Goal: Navigation & Orientation: Find specific page/section

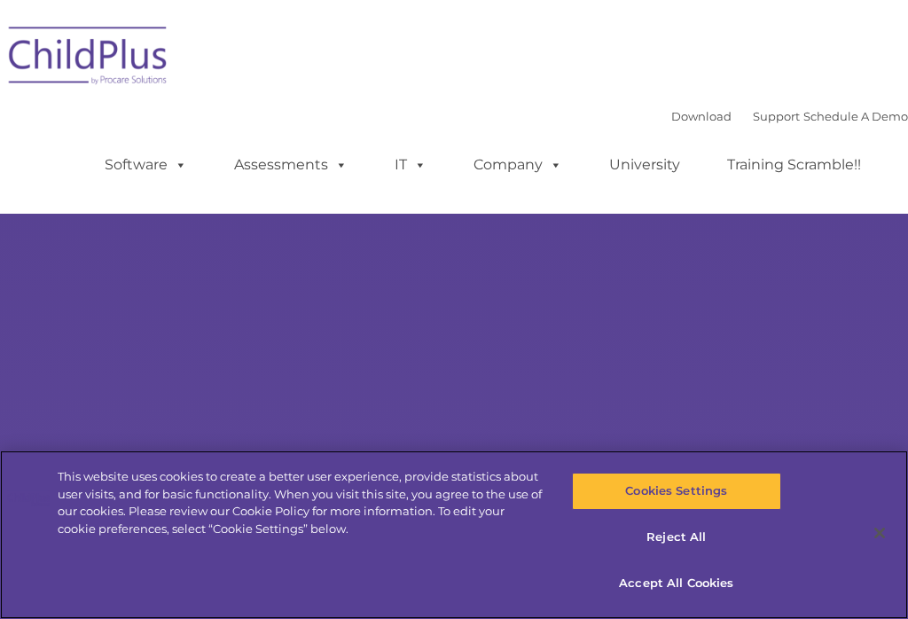
select select "MEDIUM"
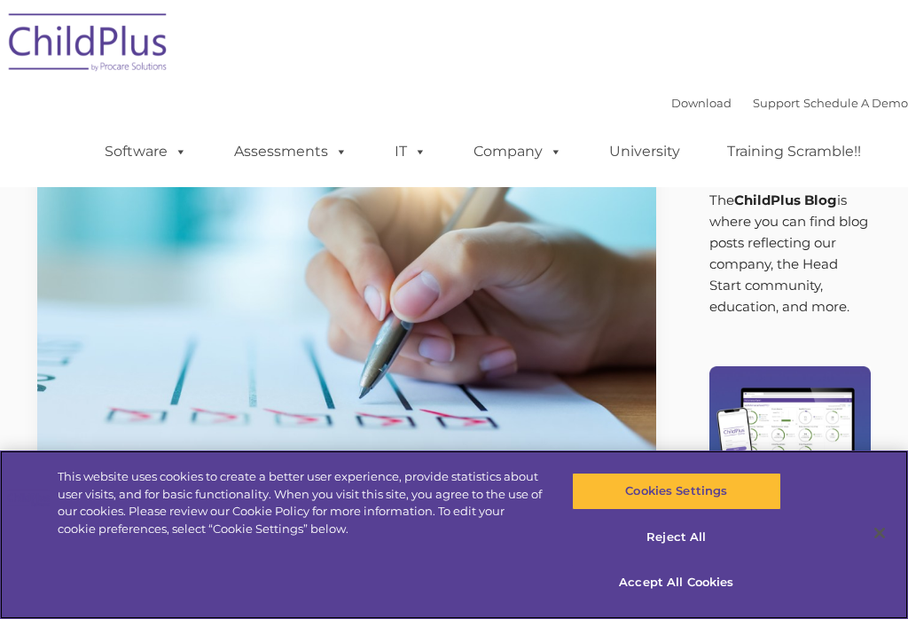
click at [719, 573] on button "Accept All Cookies" at bounding box center [676, 582] width 209 height 37
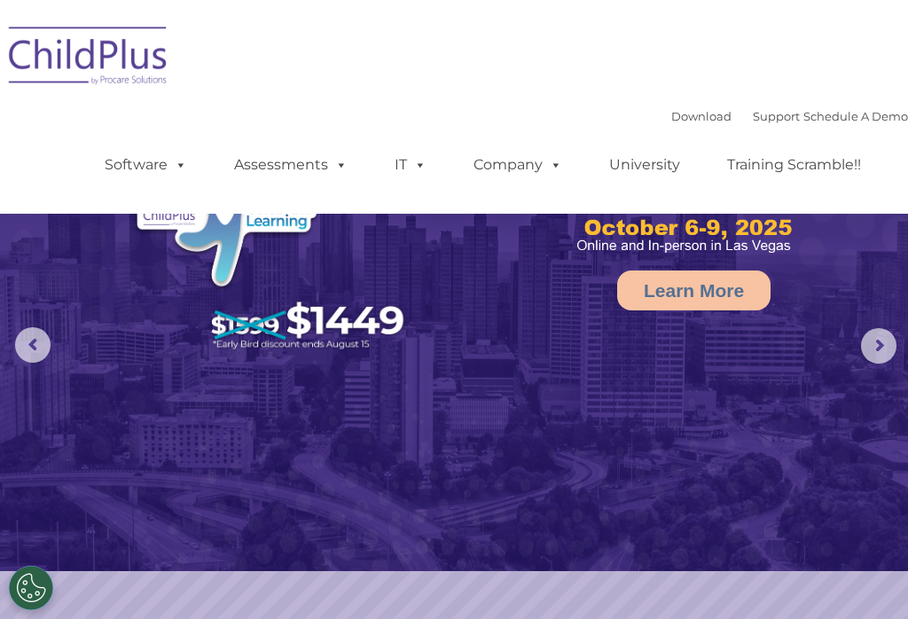
select select "MEDIUM"
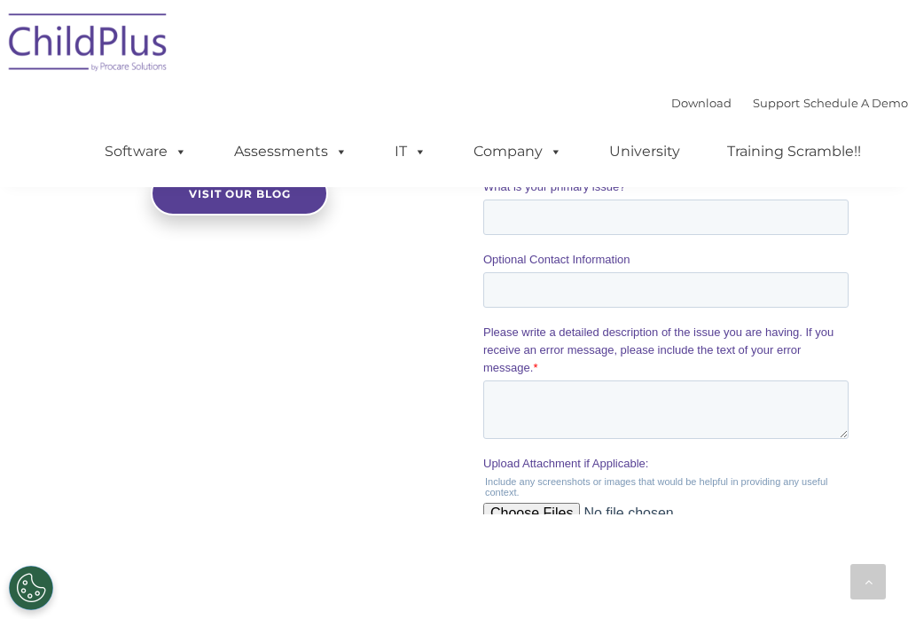
scroll to position [2200, 0]
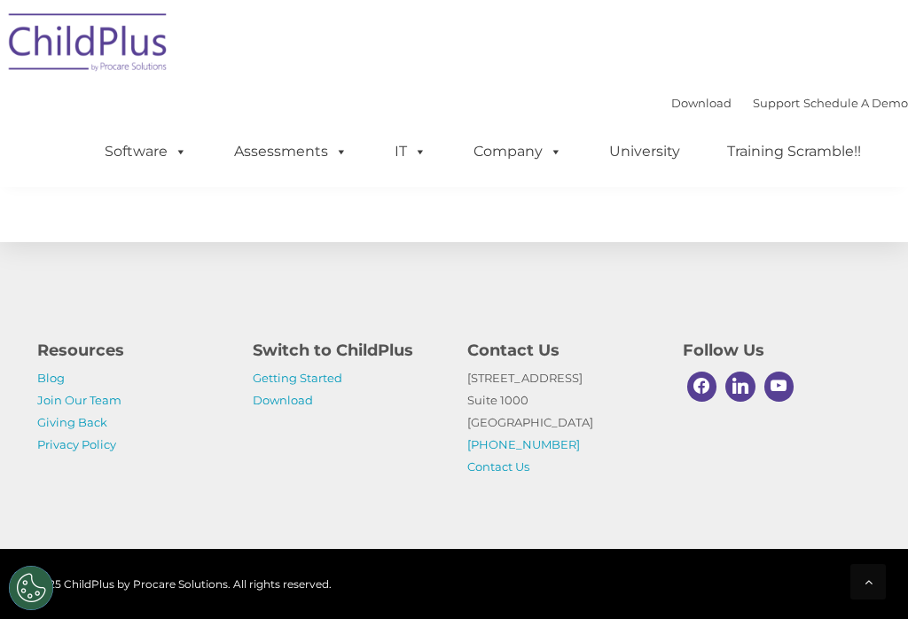
click at [750, 312] on div "Resources Blog Join Our Team Giving Back Privacy Policy Switch to ChildPlus Get…" at bounding box center [454, 394] width 908 height 309
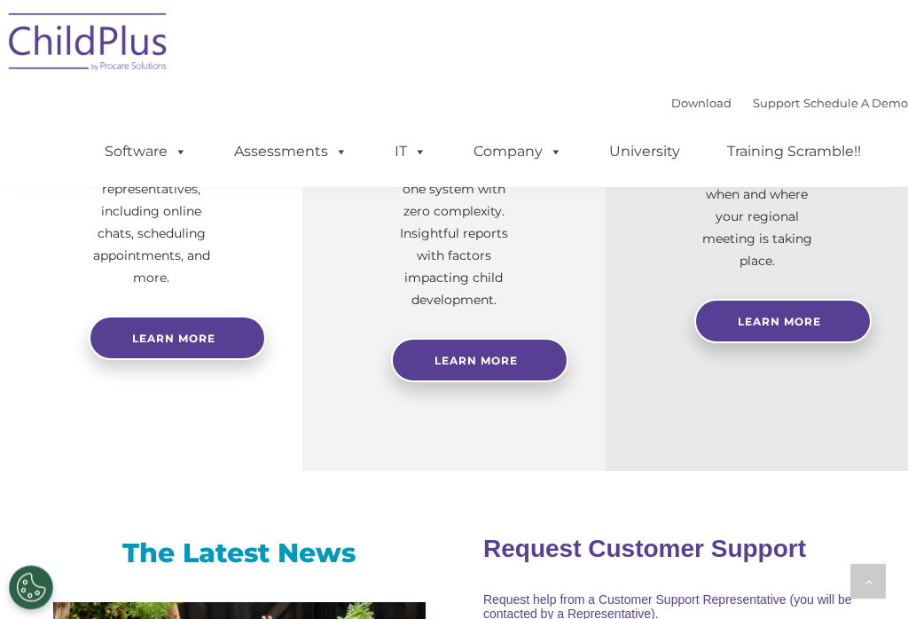
scroll to position [858, 0]
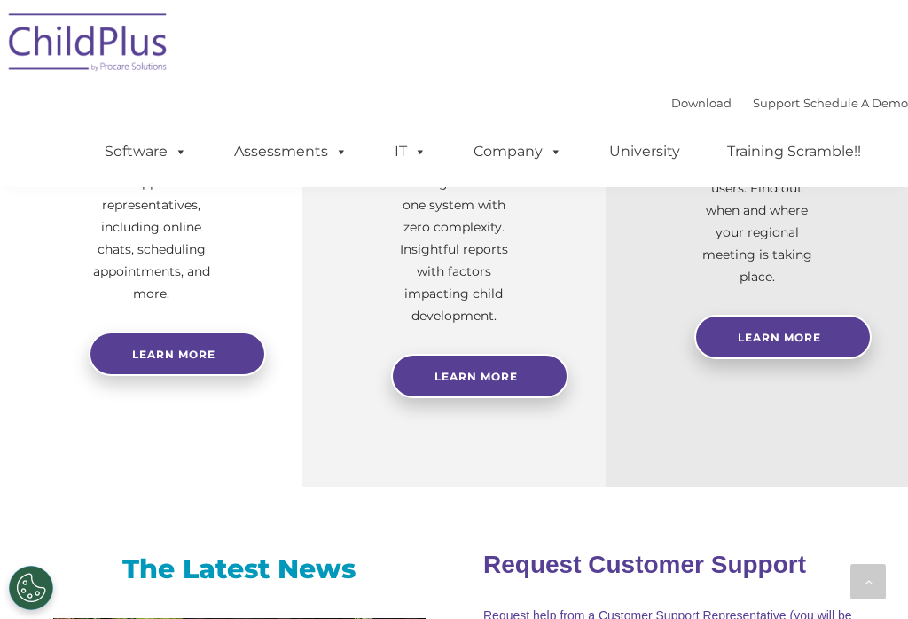
click at [185, 143] on span at bounding box center [178, 151] width 20 height 17
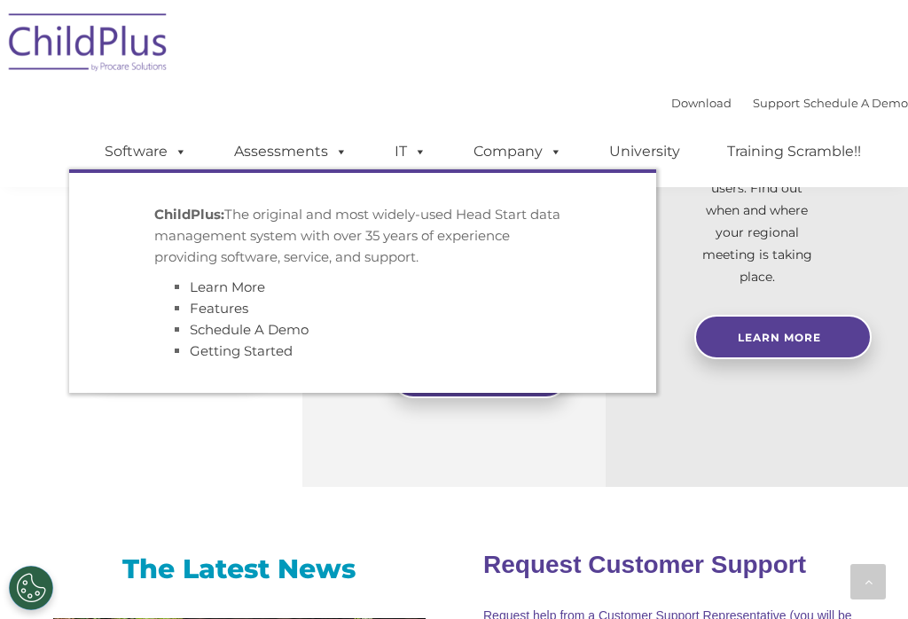
click at [318, 51] on div "Download Support | Schedule A Demo  MENU MENU Software ChildPlus: The original…" at bounding box center [454, 93] width 908 height 187
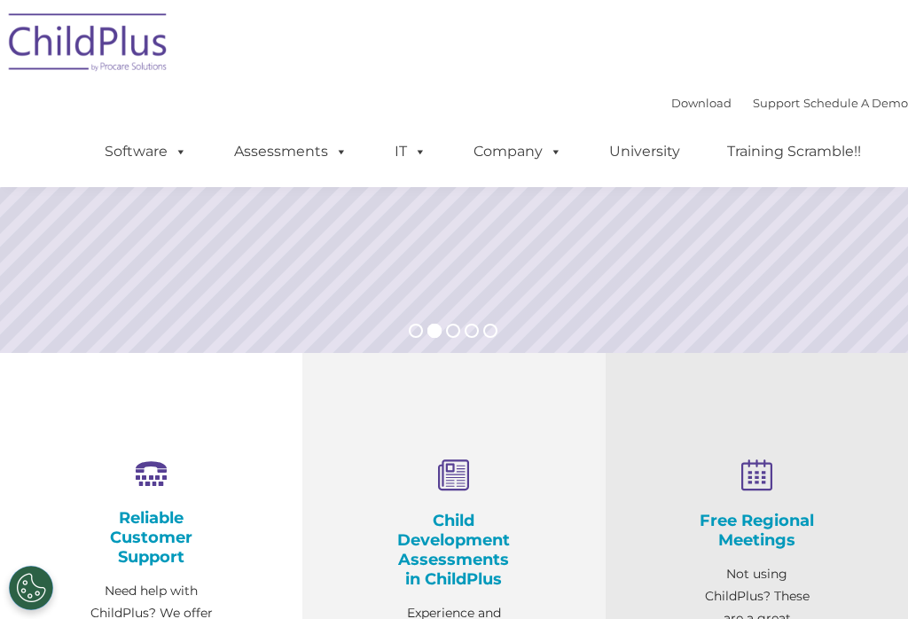
scroll to position [329, 0]
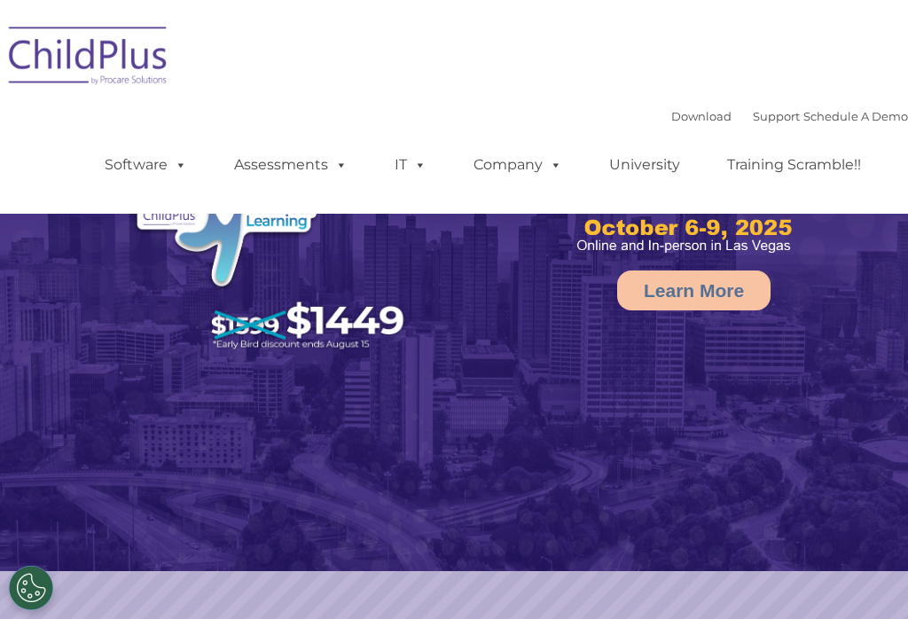
select select "MEDIUM"
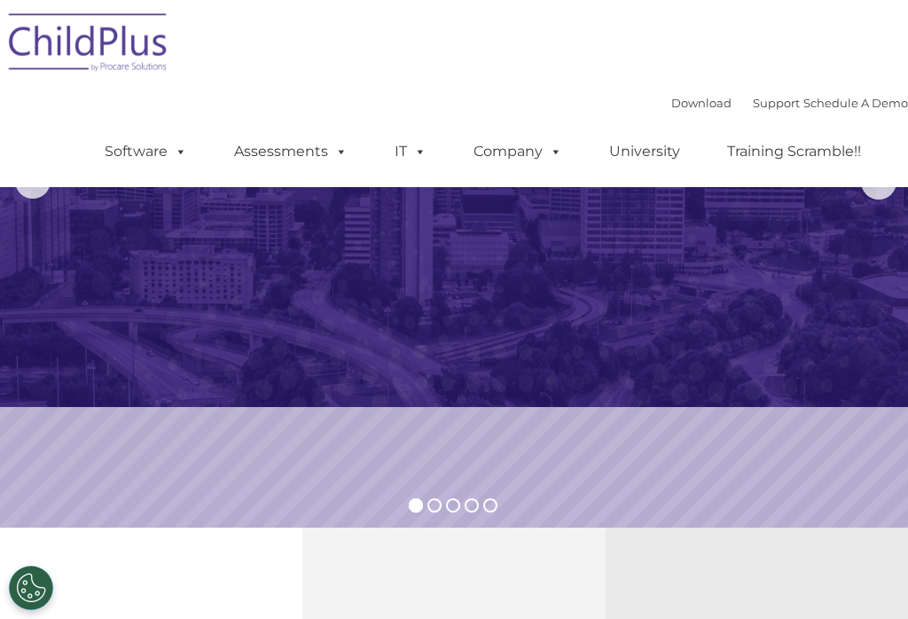
scroll to position [175, 0]
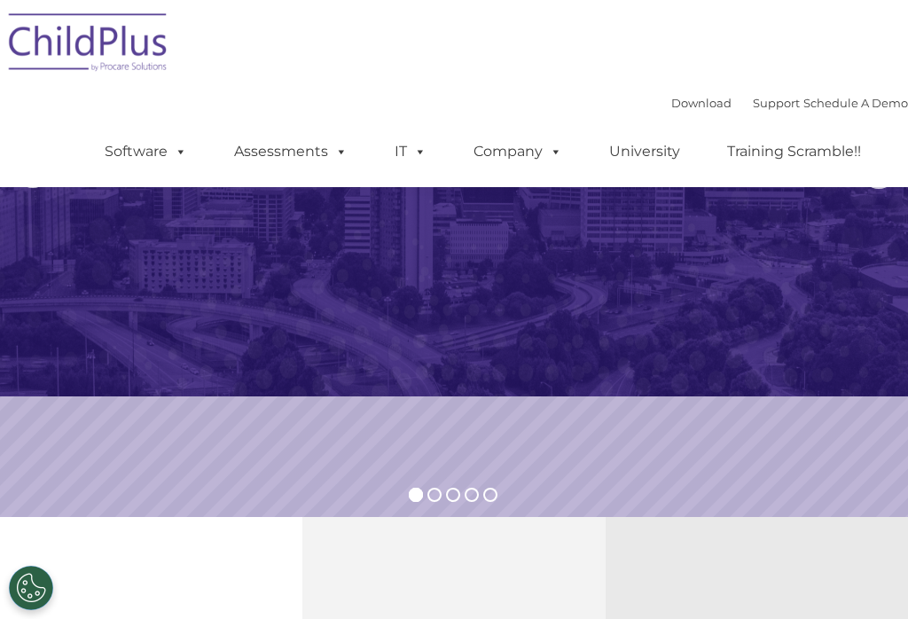
click at [123, 151] on link "Software" at bounding box center [146, 151] width 118 height 35
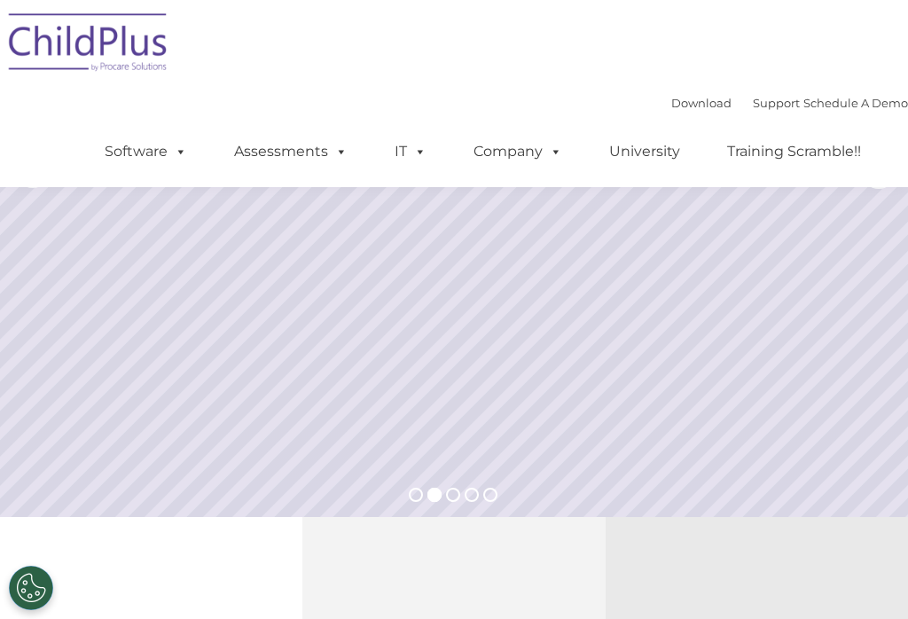
click at [59, 120] on div "Download Support | Schedule A Demo  MENU MENU Software ChildPlus: The original…" at bounding box center [454, 93] width 908 height 187
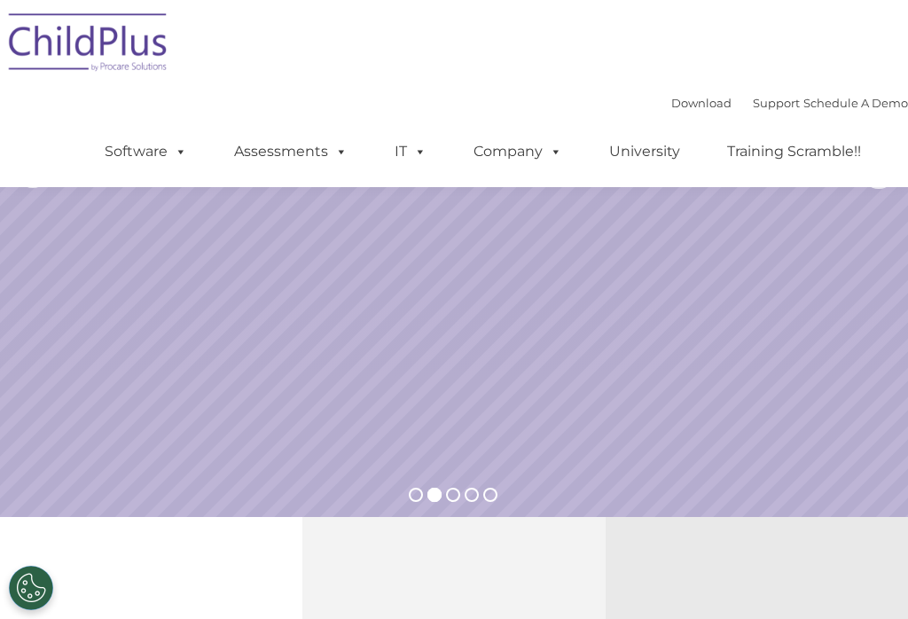
click at [138, 161] on link "Software" at bounding box center [146, 151] width 118 height 35
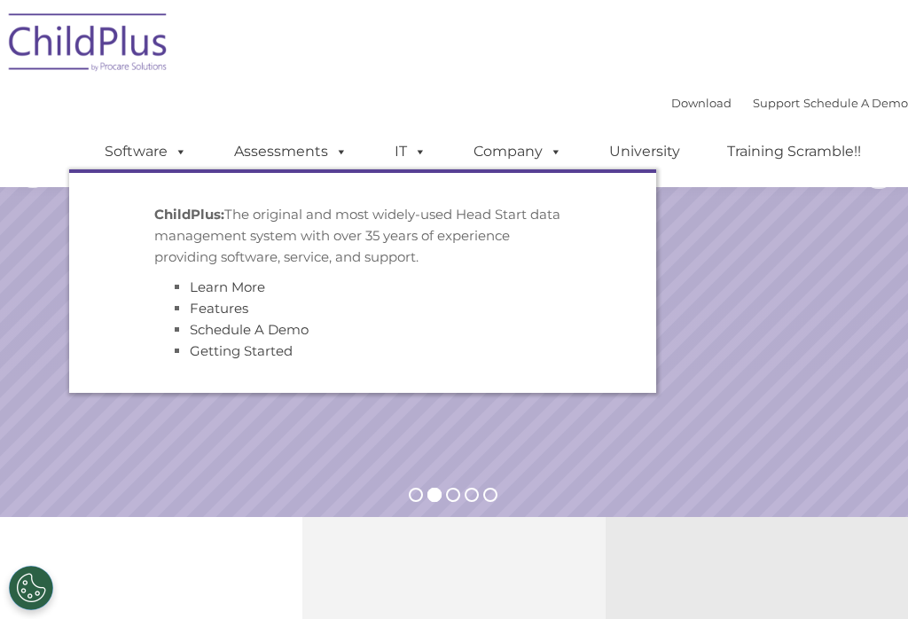
click at [252, 145] on link "Assessments" at bounding box center [290, 151] width 149 height 35
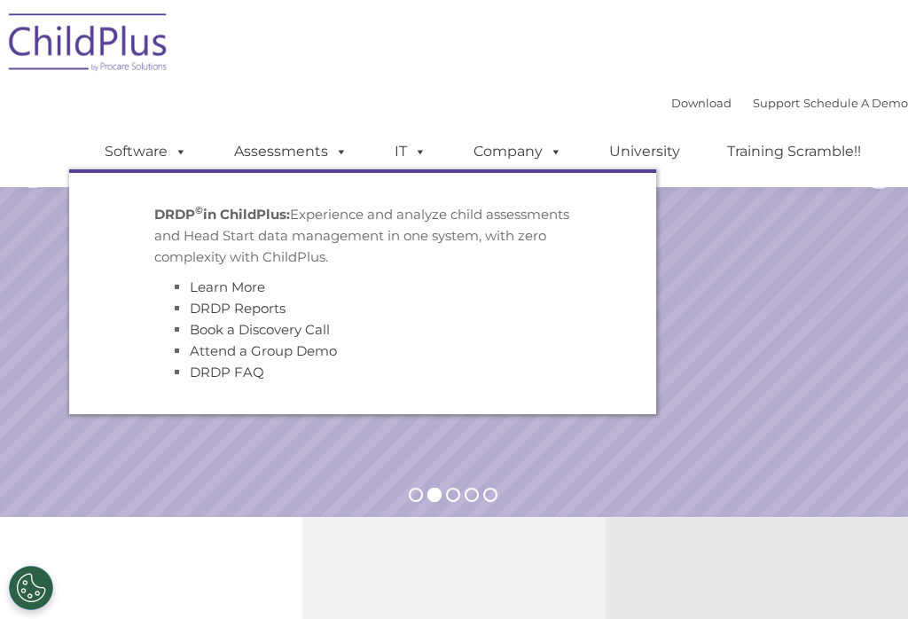
click at [150, 150] on link "Software" at bounding box center [146, 151] width 118 height 35
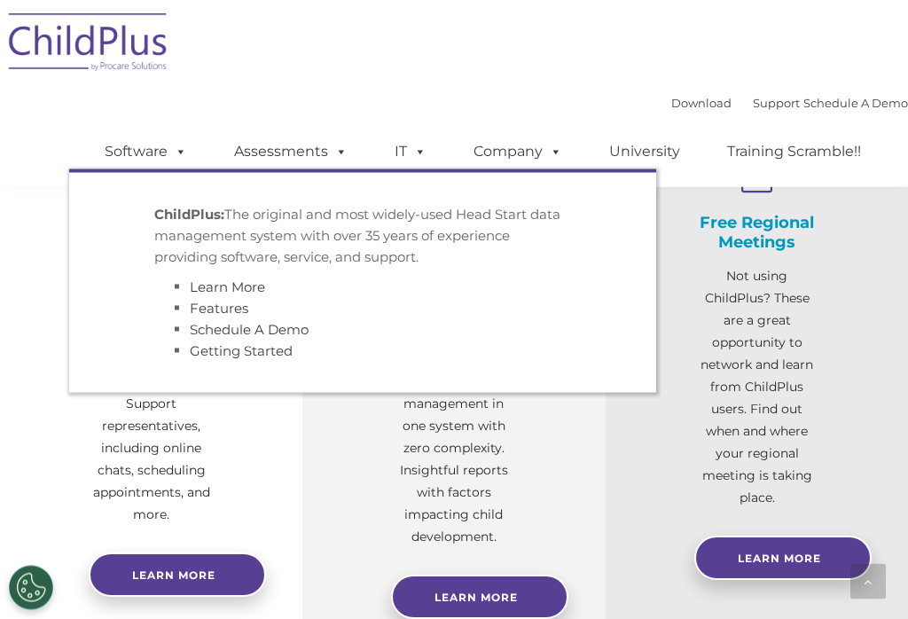
scroll to position [582, 0]
